Goal: Task Accomplishment & Management: Complete application form

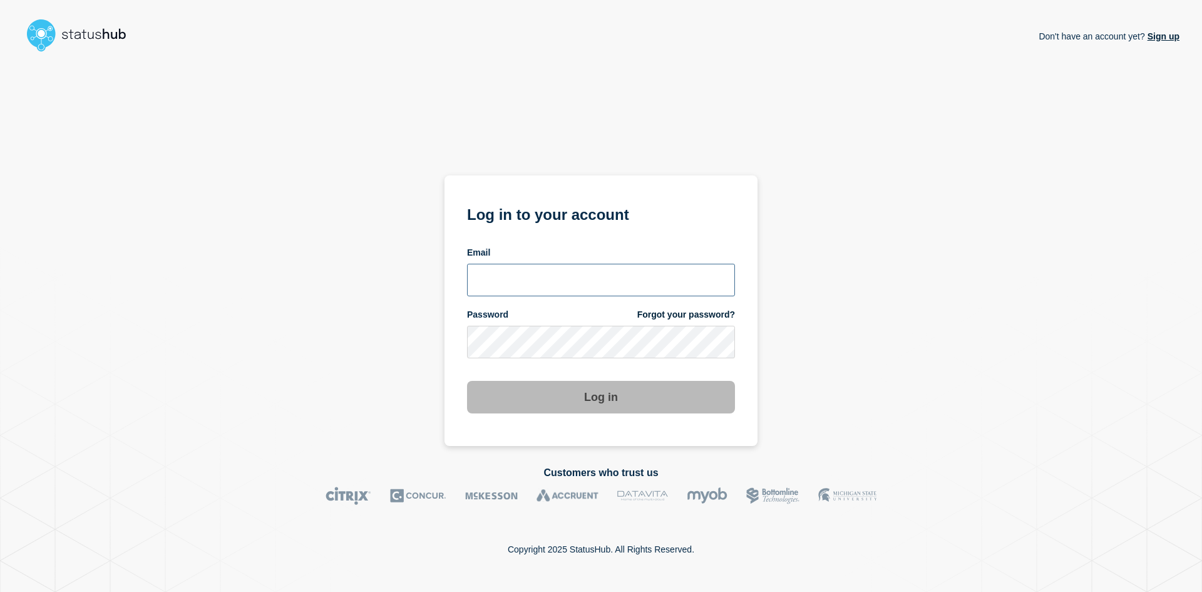
click at [577, 264] on input "email input" at bounding box center [601, 280] width 268 height 33
type input "navidad@msu.edu"
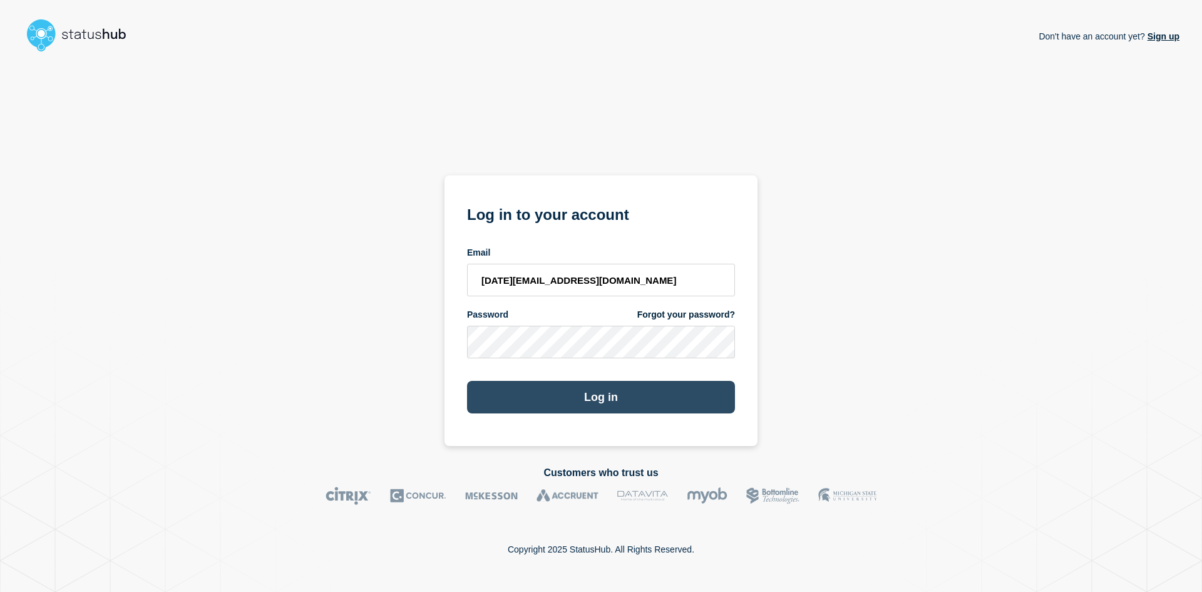
click at [585, 381] on button "Log in" at bounding box center [601, 397] width 268 height 33
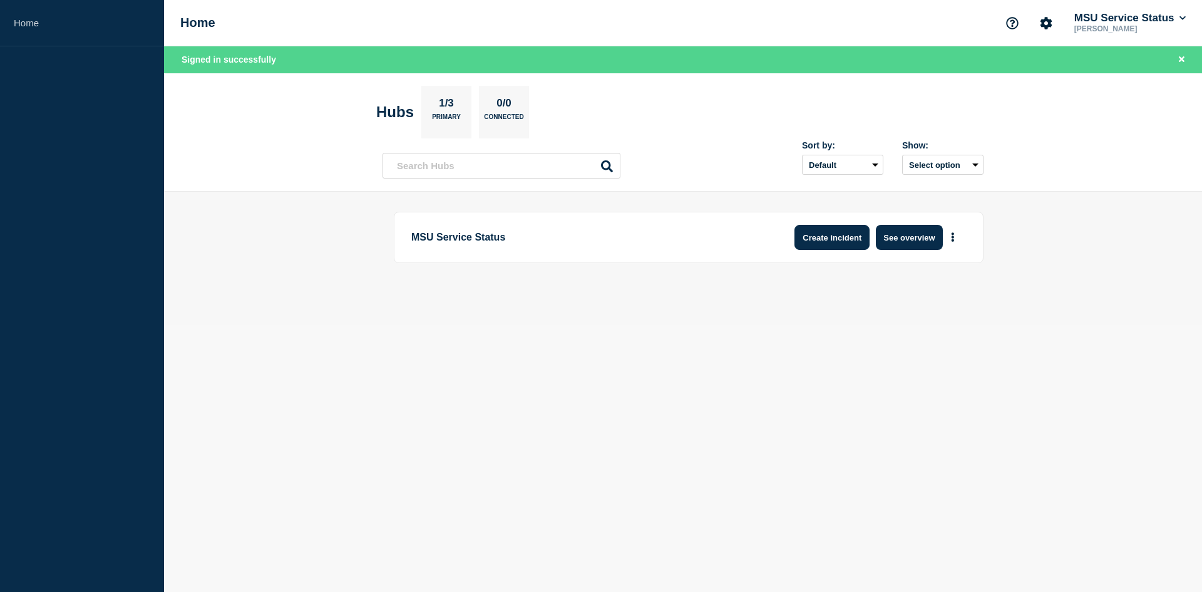
click at [843, 235] on button "Create incident" at bounding box center [831, 237] width 75 height 25
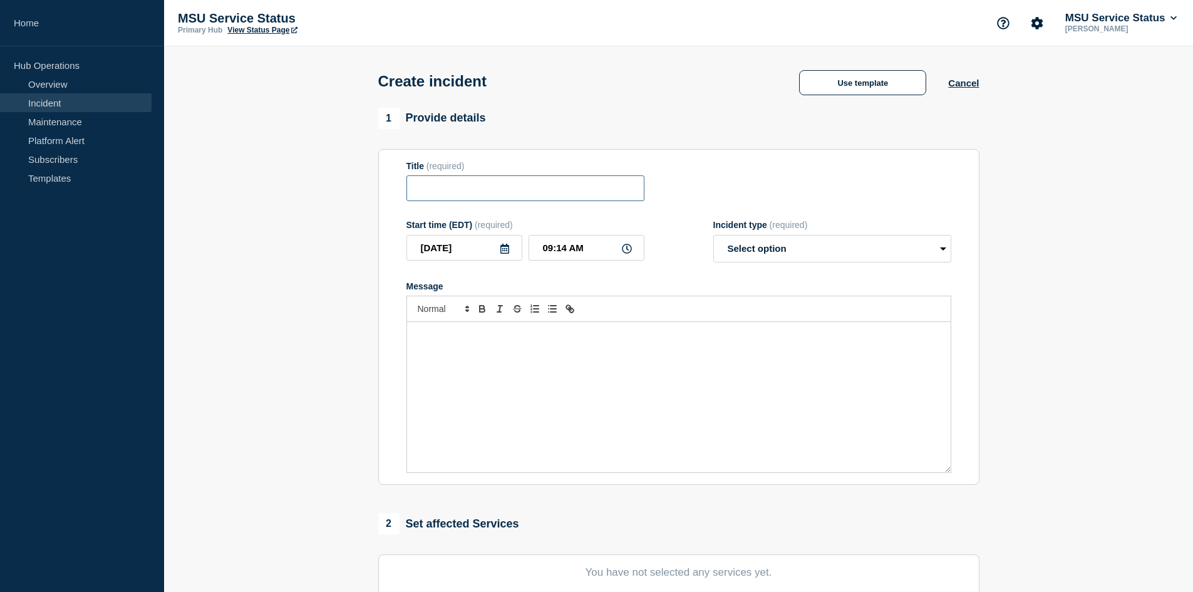
click at [488, 190] on input "Title" at bounding box center [525, 188] width 238 height 26
paste input "[Incident - Investigating] MSU Unified Login (Okta) Is Experiencing Performance…"
type input "[Incident - Investigating] MSU Unified Login (Okta) Is Experiencing Performance…"
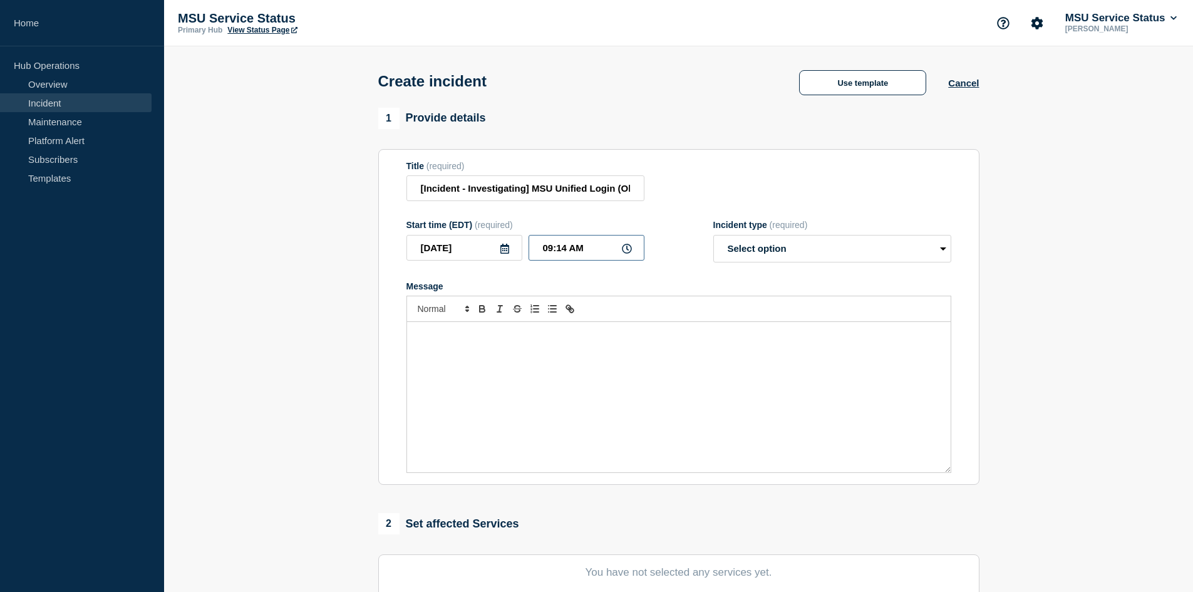
click at [551, 252] on input "09:14 AM" at bounding box center [586, 248] width 116 height 26
click at [563, 252] on input "08:14 AM" at bounding box center [586, 248] width 116 height 26
type input "08:30 AM"
click at [774, 249] on select "Select option Investigating Identified Monitoring" at bounding box center [832, 249] width 238 height 28
select select "investigating"
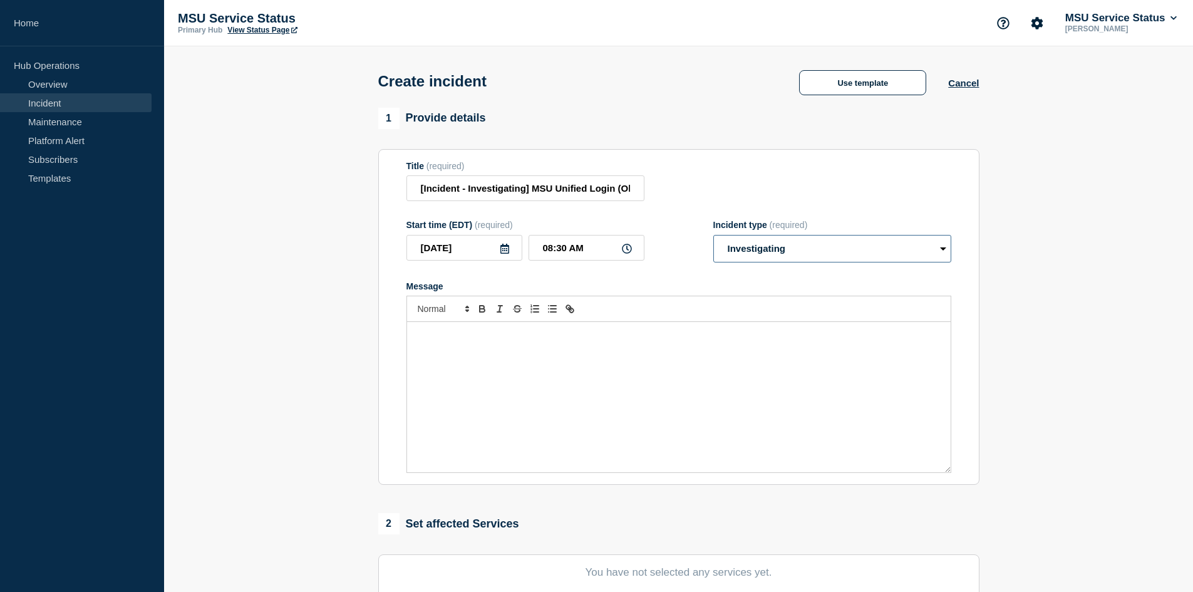
click at [713, 237] on select "Select option Investigating Identified Monitoring" at bounding box center [832, 249] width 238 height 28
click at [622, 409] on div "Message" at bounding box center [678, 397] width 543 height 150
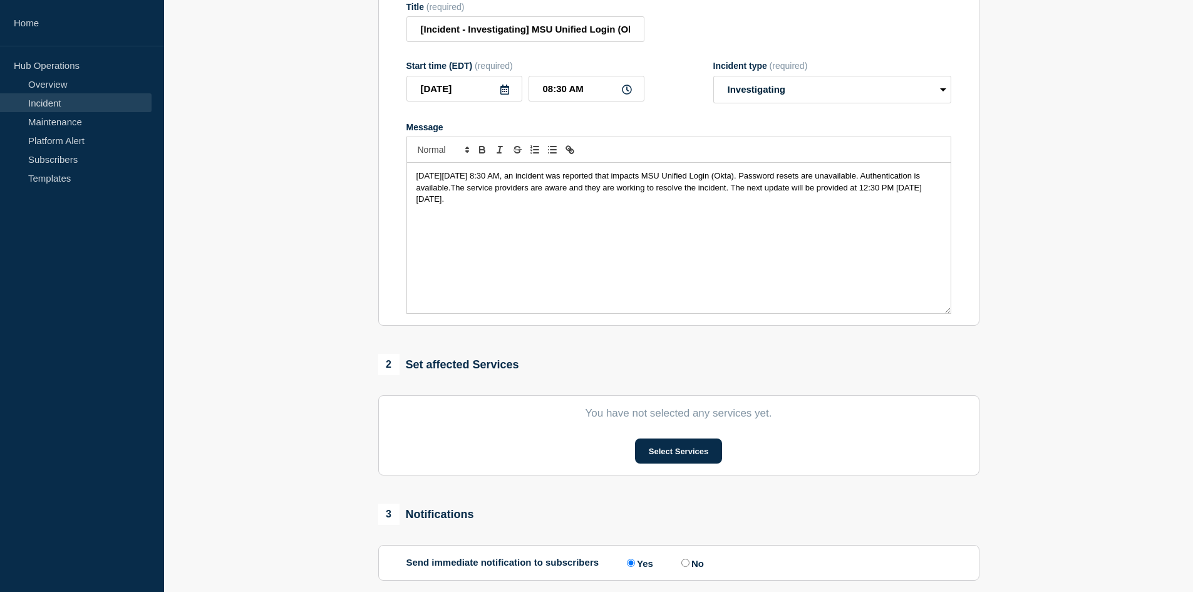
scroll to position [164, 0]
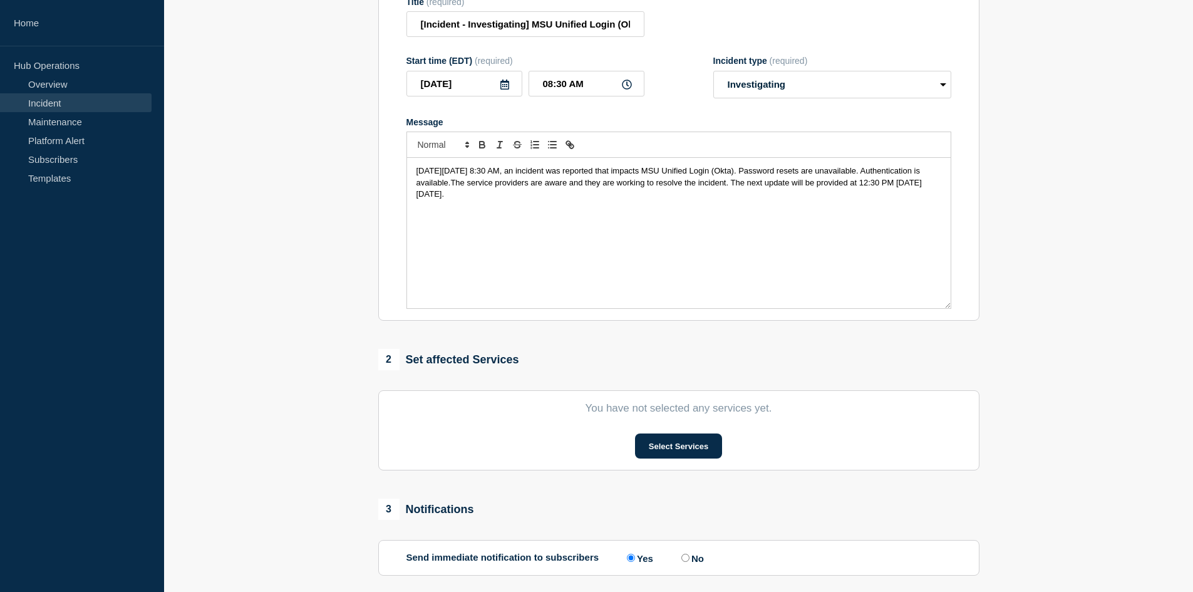
click at [682, 434] on section "You have not selected any services yet. Select Services" at bounding box center [678, 430] width 601 height 80
click at [680, 441] on button "Select Services" at bounding box center [678, 445] width 87 height 25
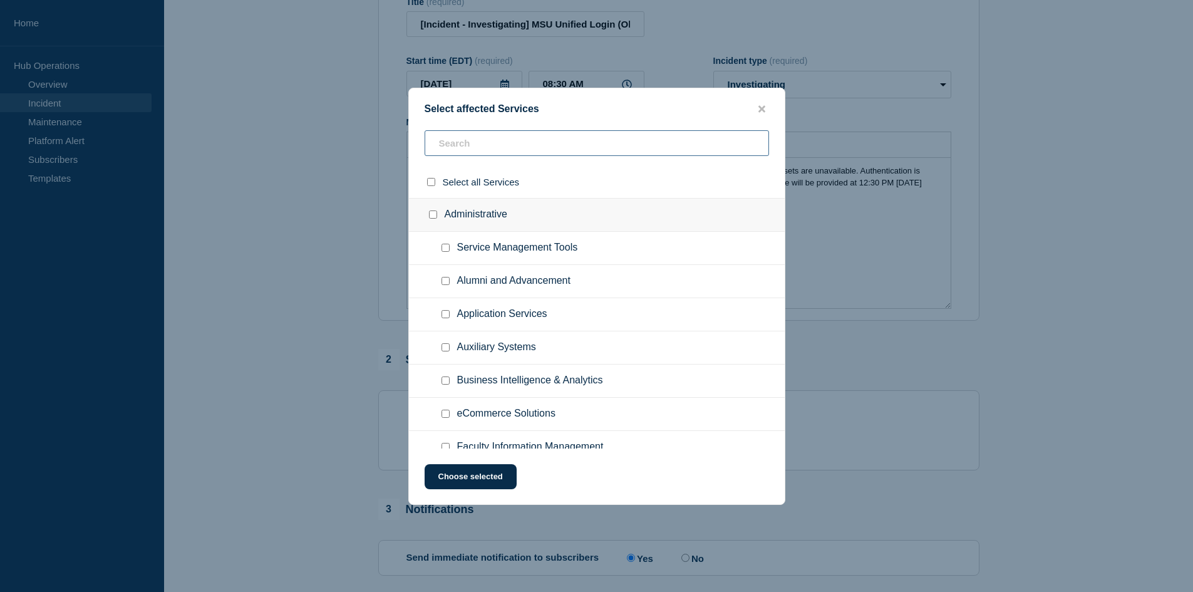
click at [523, 151] on input "text" at bounding box center [596, 143] width 344 height 26
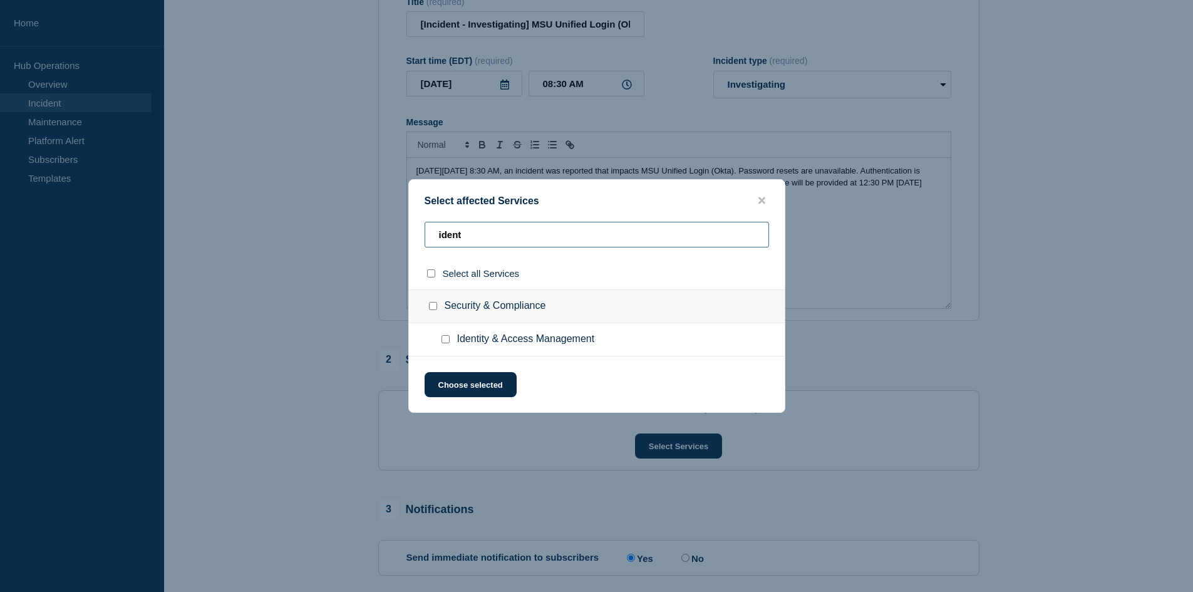
type input "ident"
click at [444, 338] on input "Identity & Access Management checkbox" at bounding box center [445, 339] width 8 height 8
checkbox input "true"
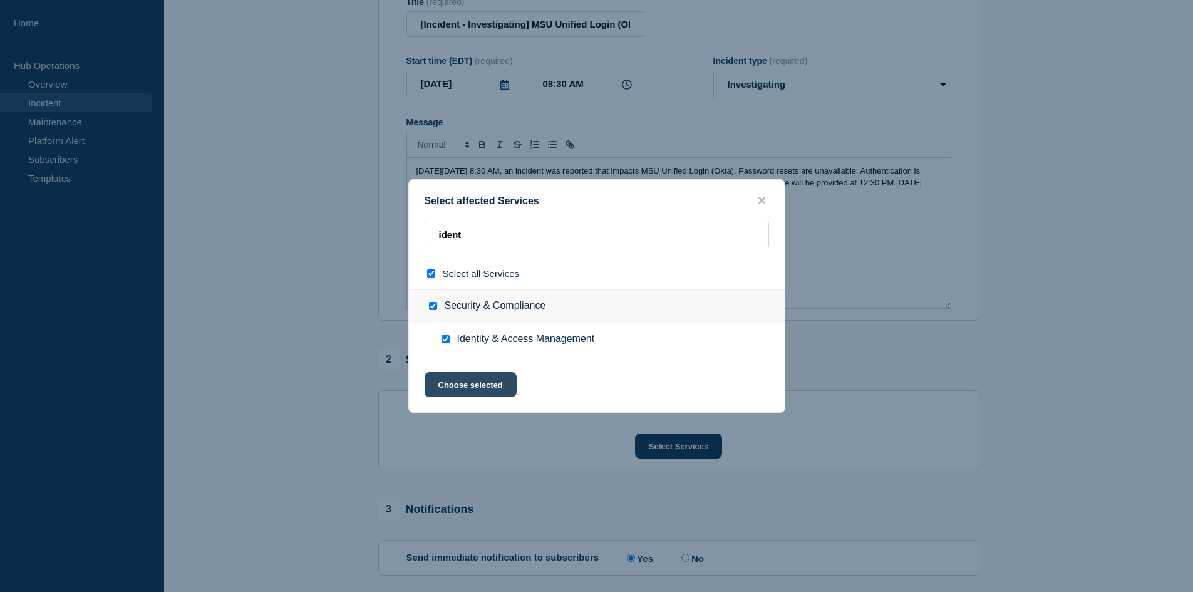
click at [456, 388] on button "Choose selected" at bounding box center [470, 384] width 92 height 25
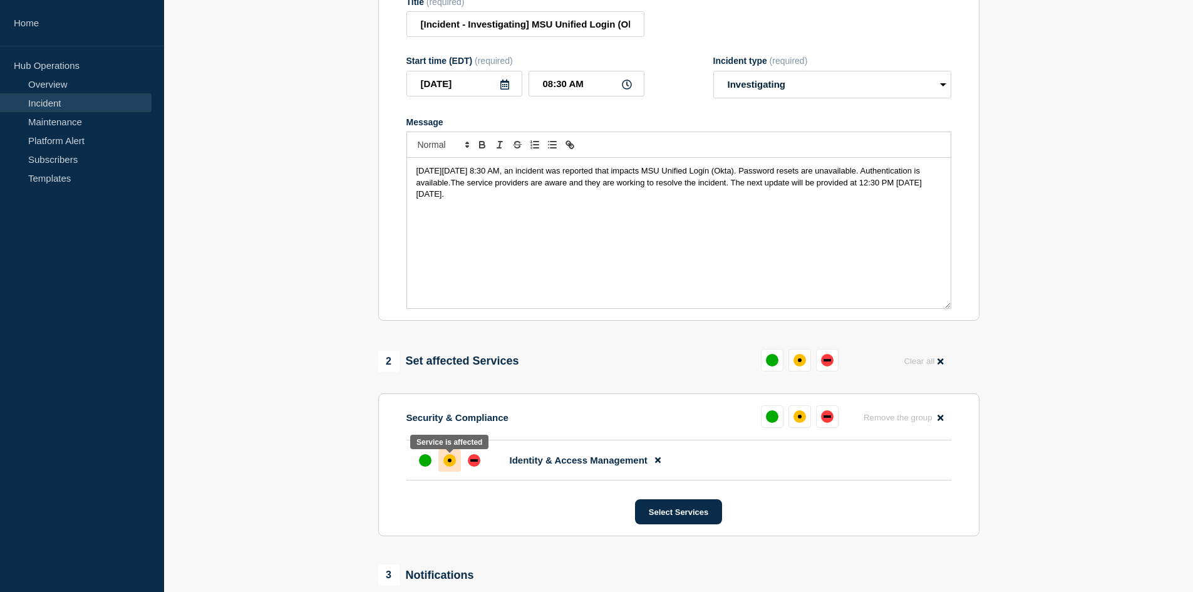
click at [451, 461] on div "affected" at bounding box center [449, 460] width 13 height 13
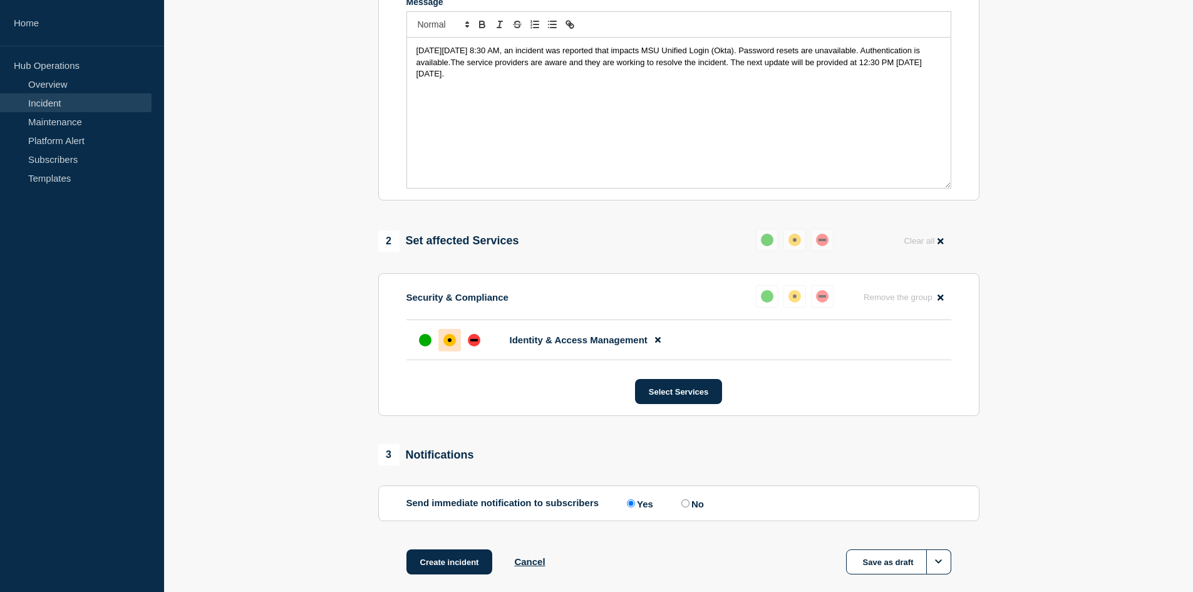
scroll to position [351, 0]
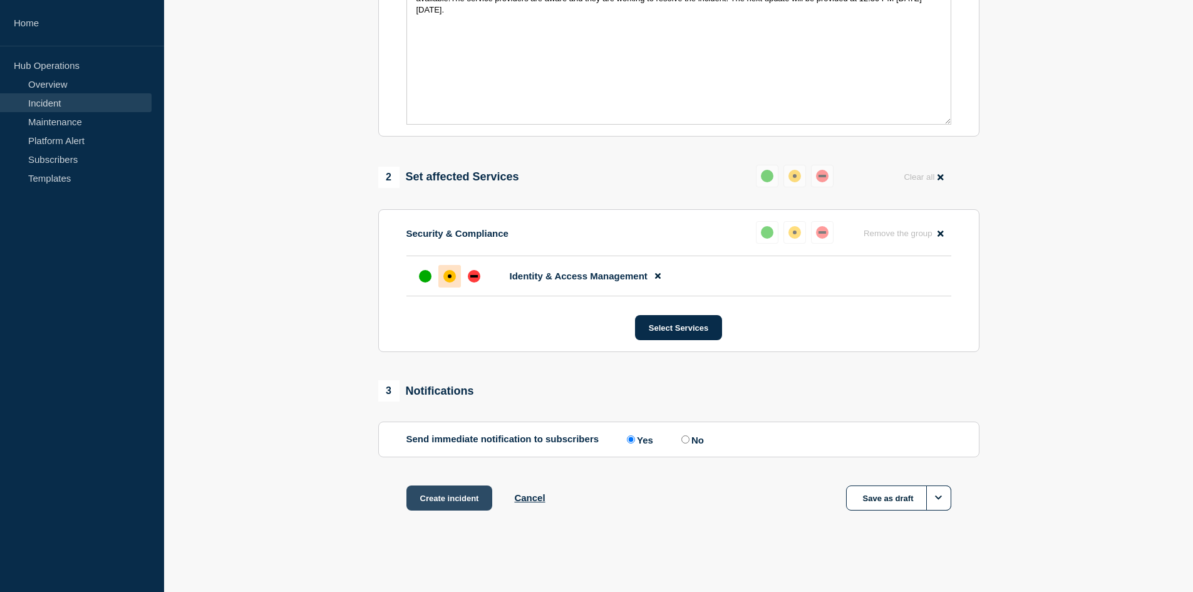
click at [436, 493] on button "Create incident" at bounding box center [449, 497] width 86 height 25
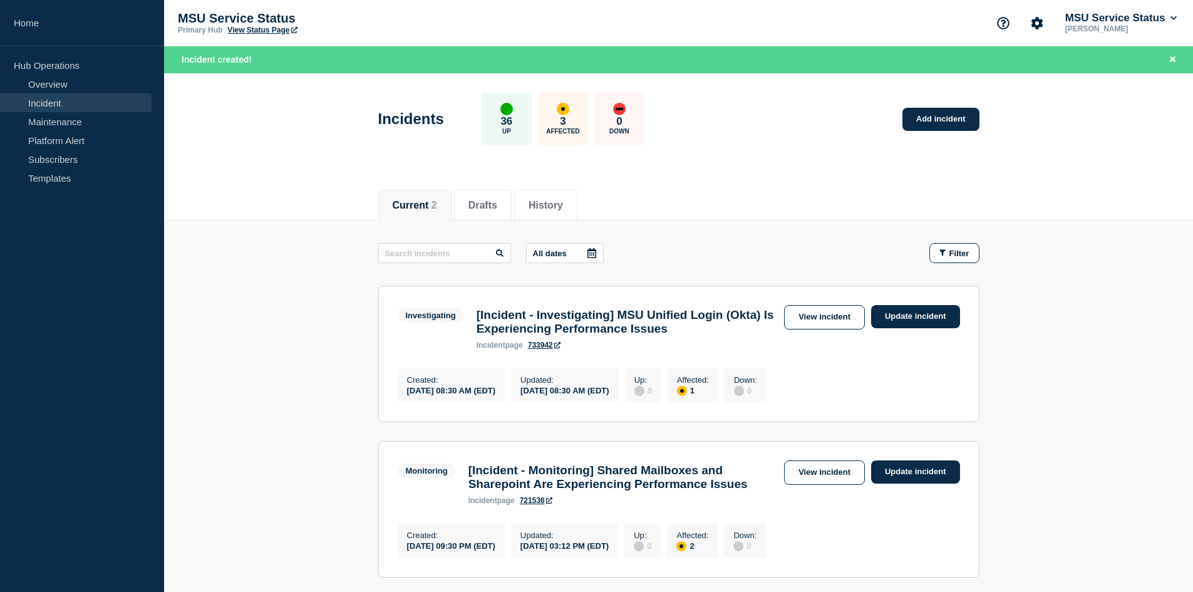
click at [544, 357] on section "Investigating [Incident - Investigating] MSU Unified Login (Okta) Is Experienci…" at bounding box center [678, 353] width 601 height 136
click at [543, 349] on link "733942" at bounding box center [544, 345] width 33 height 9
click at [903, 333] on div "Investigating [Incident - Investigating] MSU Unified Login (Okta) Is Experienci…" at bounding box center [679, 327] width 562 height 44
click at [906, 322] on link "Update incident" at bounding box center [915, 316] width 89 height 23
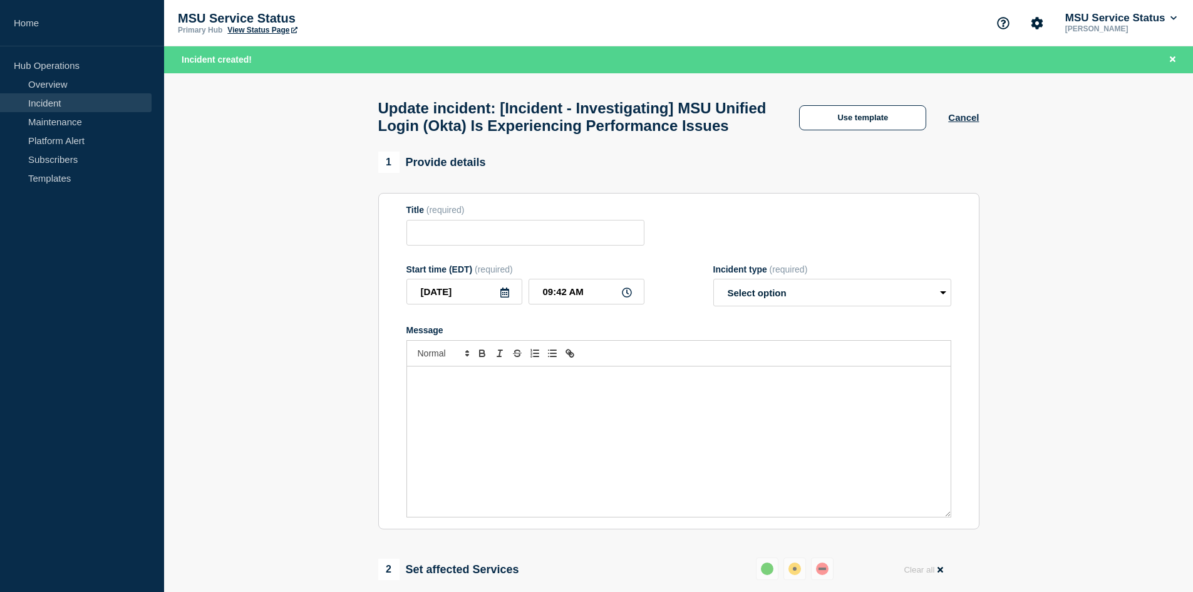
type input "[Incident - Investigating] MSU Unified Login (Okta) Is Experiencing Performance…"
click at [781, 306] on select "Select option Investigating Identified Monitoring Resolved" at bounding box center [832, 293] width 238 height 28
select select "resolved"
click at [713, 305] on select "Select option Investigating Identified Monitoring Resolved" at bounding box center [832, 293] width 238 height 28
click at [566, 304] on input "09:42 AM" at bounding box center [586, 292] width 116 height 26
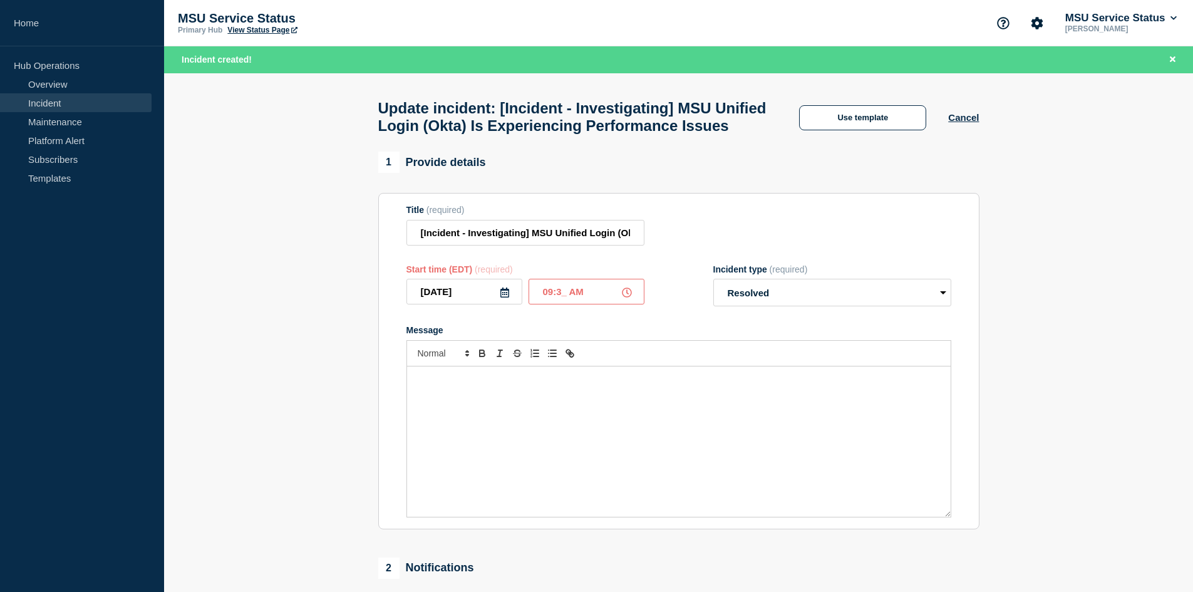
type input "09:30 AM"
click at [521, 457] on div "Message" at bounding box center [678, 441] width 543 height 150
click at [521, 385] on p "Full service was restored at 09:30 AM on" at bounding box center [678, 379] width 525 height 11
click at [597, 385] on p "Full service was restored at 9:30 AM on" at bounding box center [678, 379] width 525 height 11
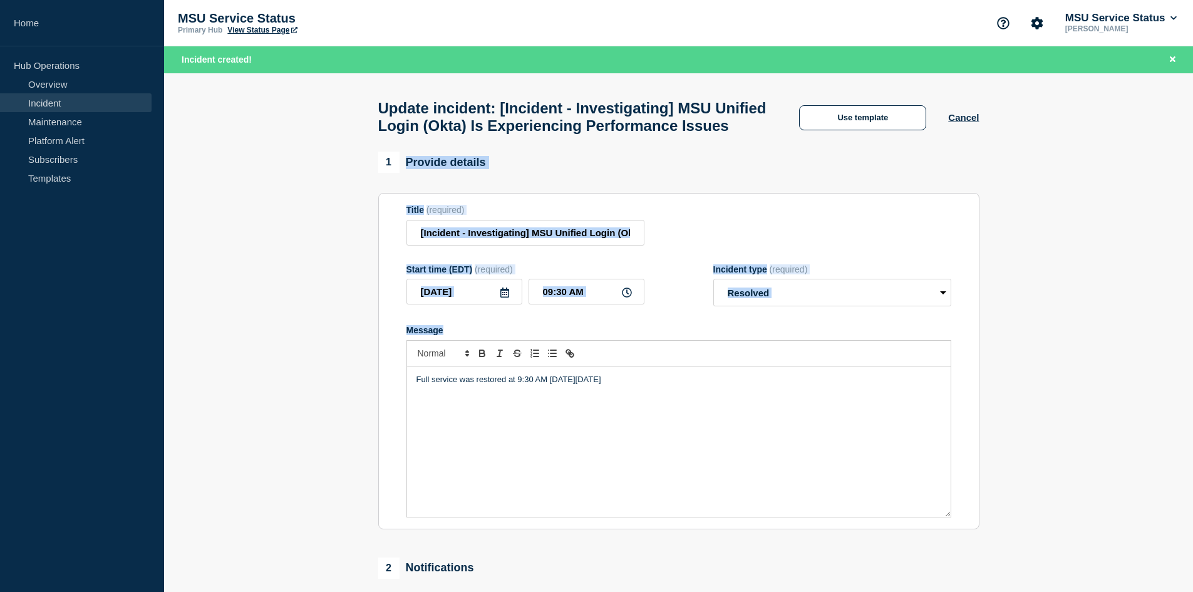
drag, startPoint x: 972, startPoint y: 200, endPoint x: 694, endPoint y: 384, distance: 332.8
click at [694, 384] on div "1 Provide details Title (required) [Incident - Investigating] MSU Unified Login…" at bounding box center [678, 339] width 601 height 377
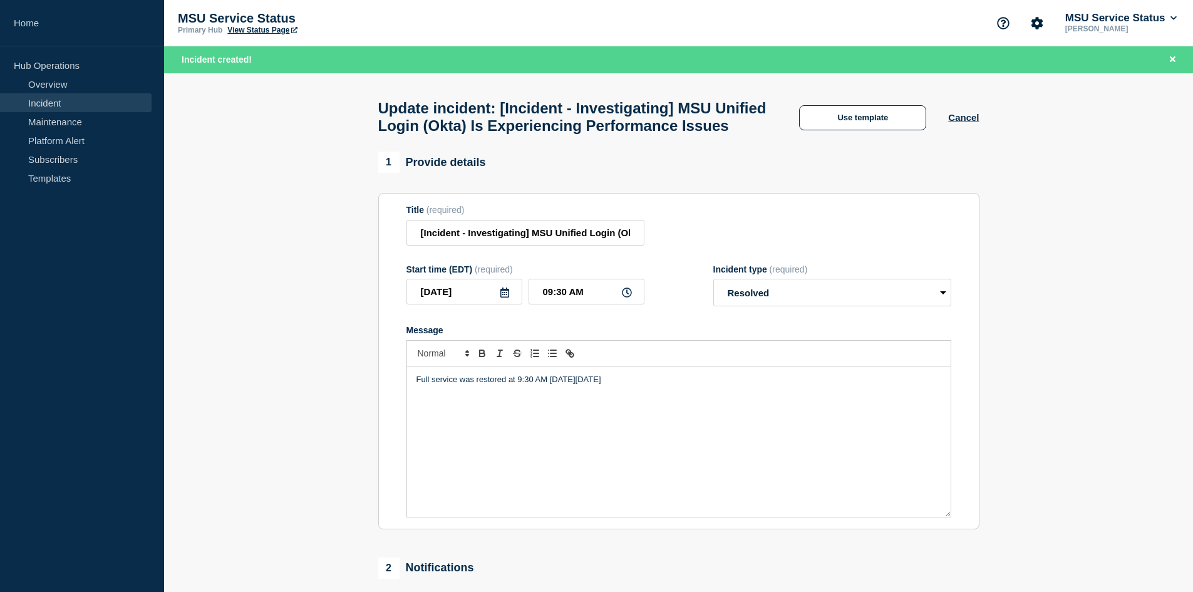
click at [657, 385] on p "Full service was restored at 9:30 AM [DATE][DATE]" at bounding box center [678, 379] width 525 height 11
click at [527, 245] on input "[Incident - Investigating] MSU Unified Login (Okta) Is Experiencing Performance…" at bounding box center [525, 233] width 238 height 26
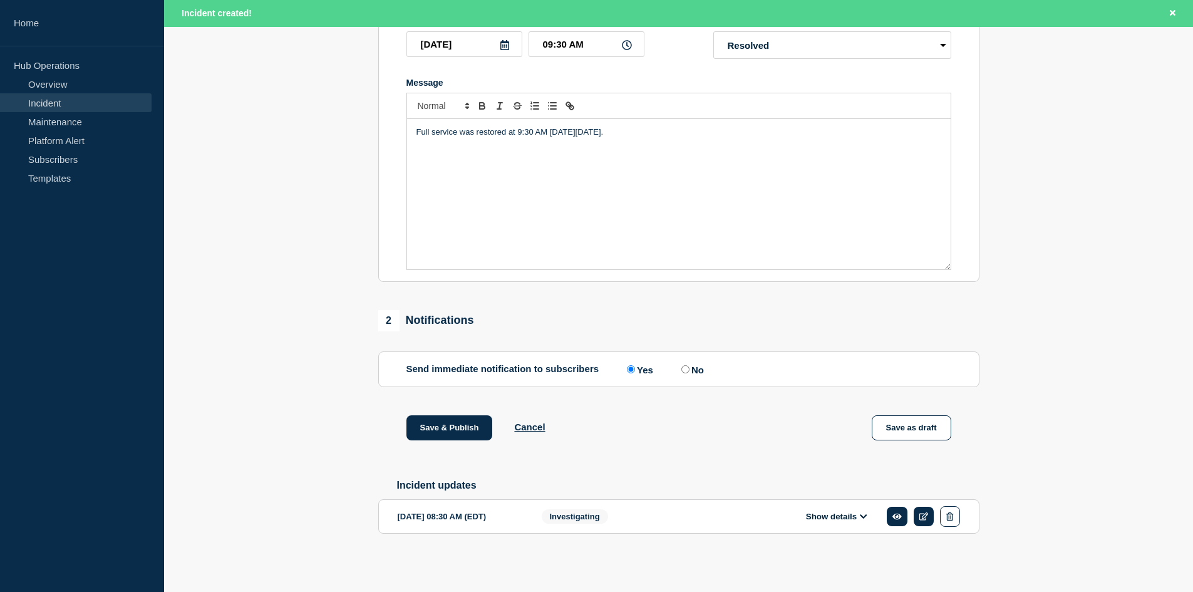
scroll to position [277, 0]
type input "[Incident - Resolved] MSU Unified Login (Okta) Is Experiencing Performance Issu…"
click at [275, 519] on section "1 Provide details Title (required) [Incident - Resolved] MSU Unified Login (Okt…" at bounding box center [678, 238] width 1028 height 669
click at [449, 431] on button "Save & Publish" at bounding box center [449, 427] width 86 height 25
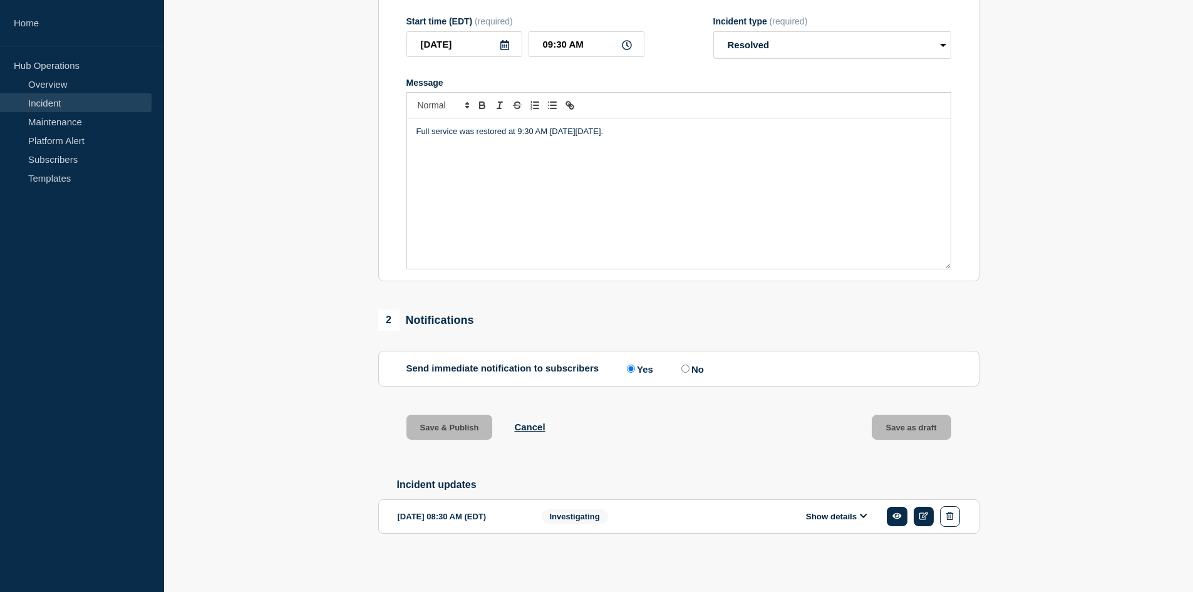
scroll to position [250, 0]
